Goal: Find specific page/section

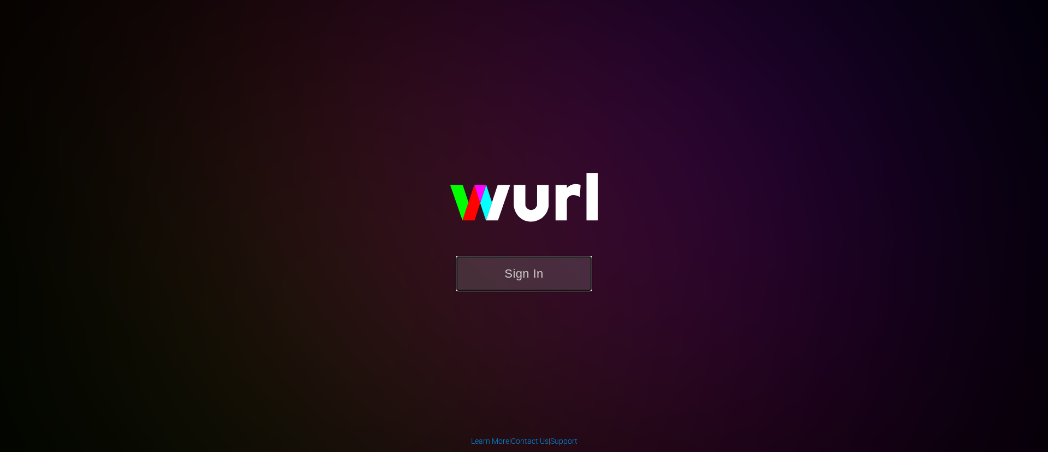
click at [542, 279] on button "Sign In" at bounding box center [524, 273] width 137 height 35
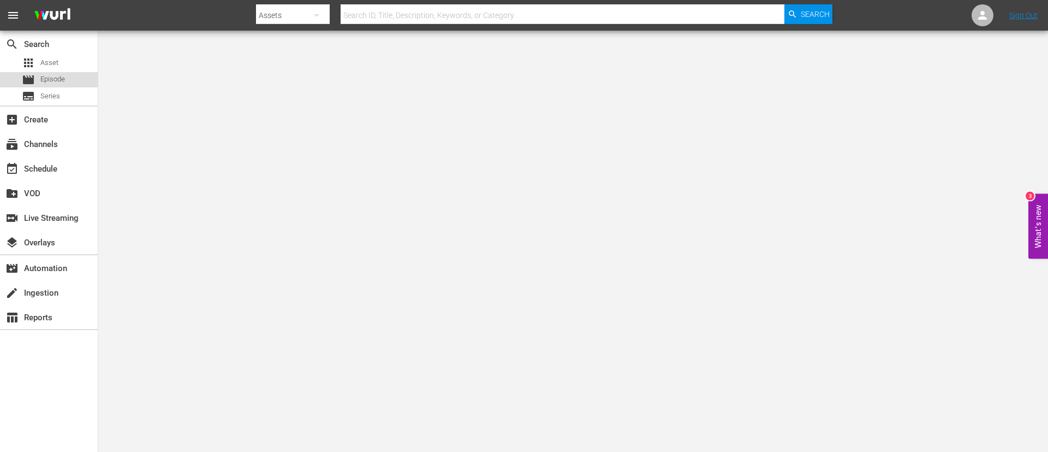
click at [51, 80] on span "Episode" at bounding box center [52, 79] width 25 height 11
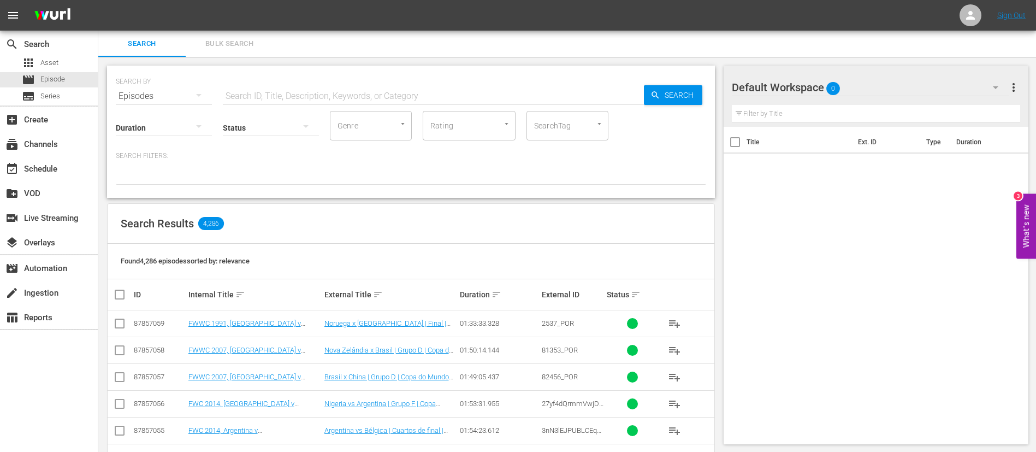
click at [287, 98] on input "text" at bounding box center [433, 96] width 421 height 26
type input "all-time"
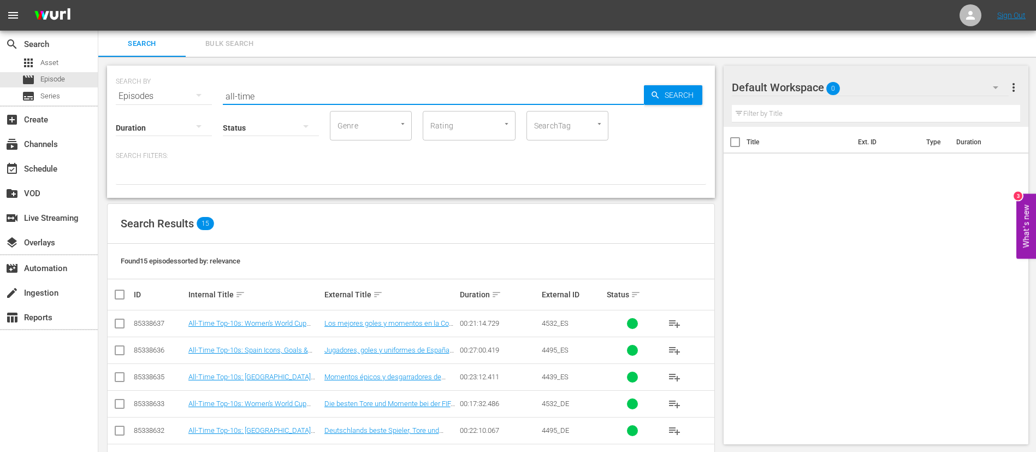
click at [483, 91] on input "all-time" at bounding box center [433, 96] width 421 height 26
